Goal: Task Accomplishment & Management: Manage account settings

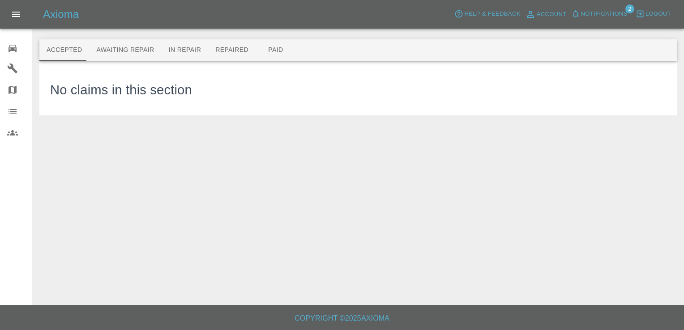
click at [13, 45] on icon at bounding box center [13, 48] width 8 height 7
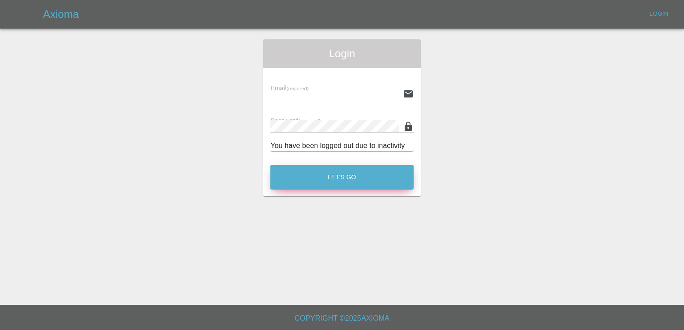
type input "[EMAIL_ADDRESS][DOMAIN_NAME]"
click at [339, 176] on button "Let's Go" at bounding box center [341, 177] width 143 height 25
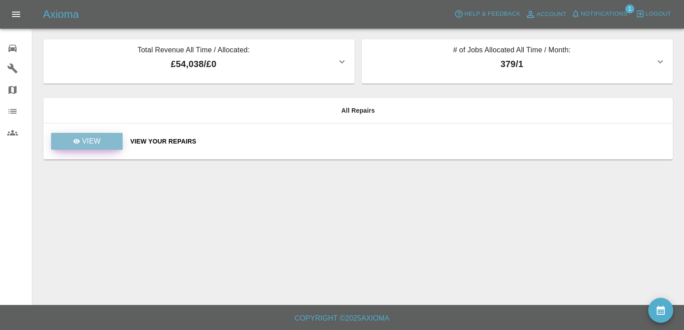
click at [104, 143] on link "View" at bounding box center [87, 141] width 72 height 17
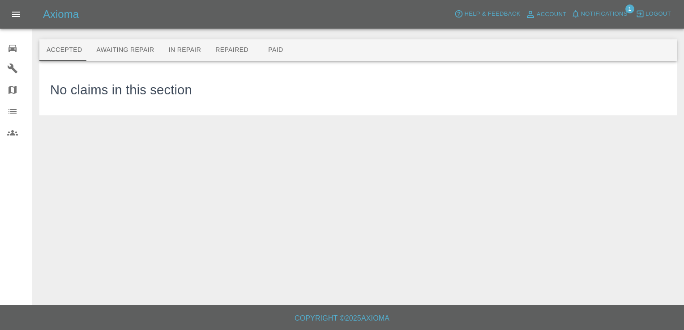
click at [13, 47] on icon at bounding box center [13, 48] width 8 height 7
